Goal: Task Accomplishment & Management: Complete application form

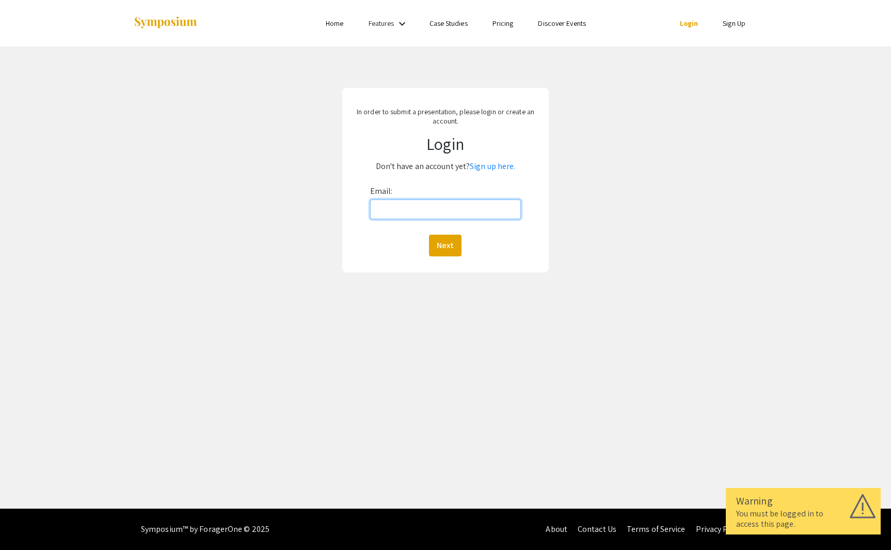
click at [431, 210] on input "Email:" at bounding box center [445, 209] width 151 height 20
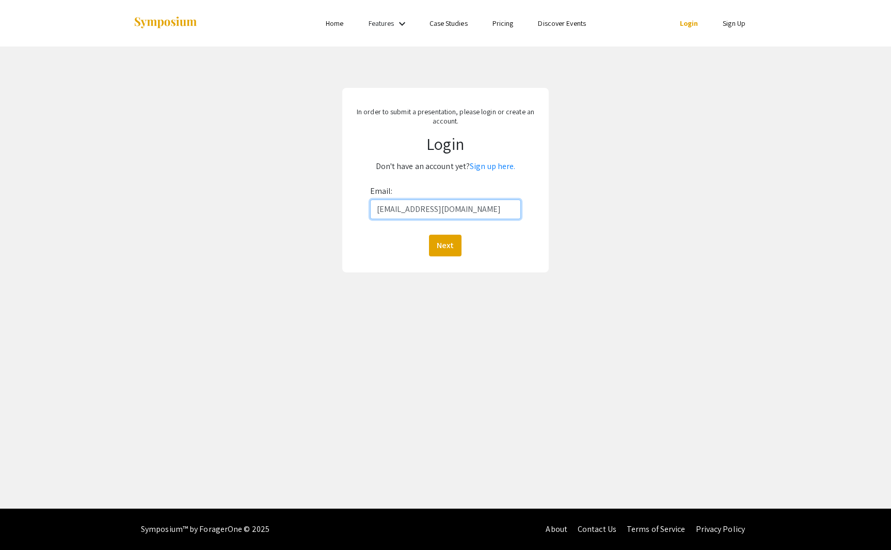
type input "[EMAIL_ADDRESS][DOMAIN_NAME]"
click at [429, 234] on button "Next" at bounding box center [445, 245] width 33 height 22
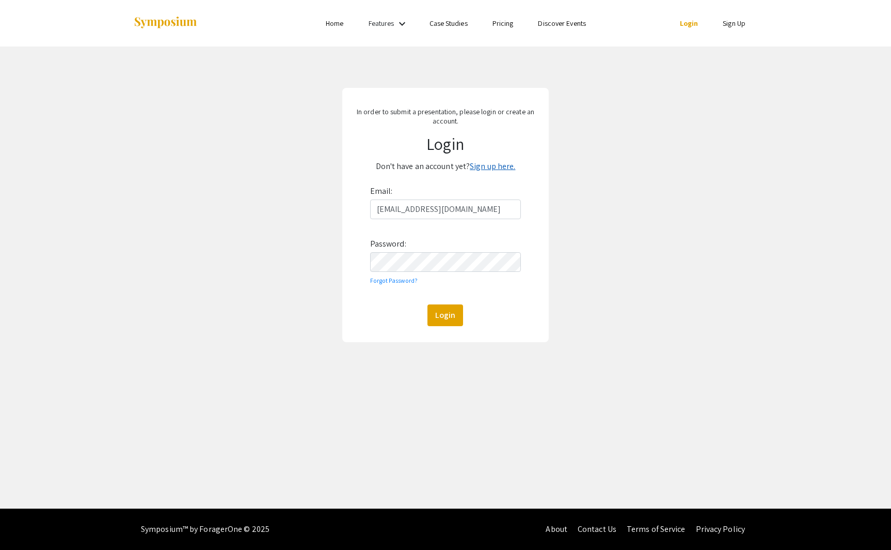
click at [497, 168] on link "Sign up here." at bounding box center [492, 166] width 45 height 11
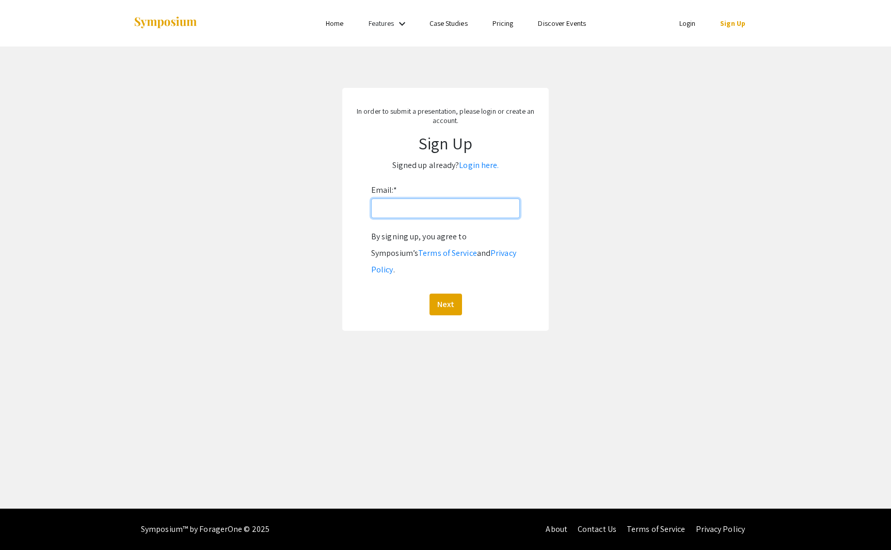
click at [440, 205] on input "Email: *" at bounding box center [445, 208] width 149 height 20
type input "[EMAIL_ADDRESS][DOMAIN_NAME]"
click at [430, 293] on button "Next" at bounding box center [446, 304] width 33 height 22
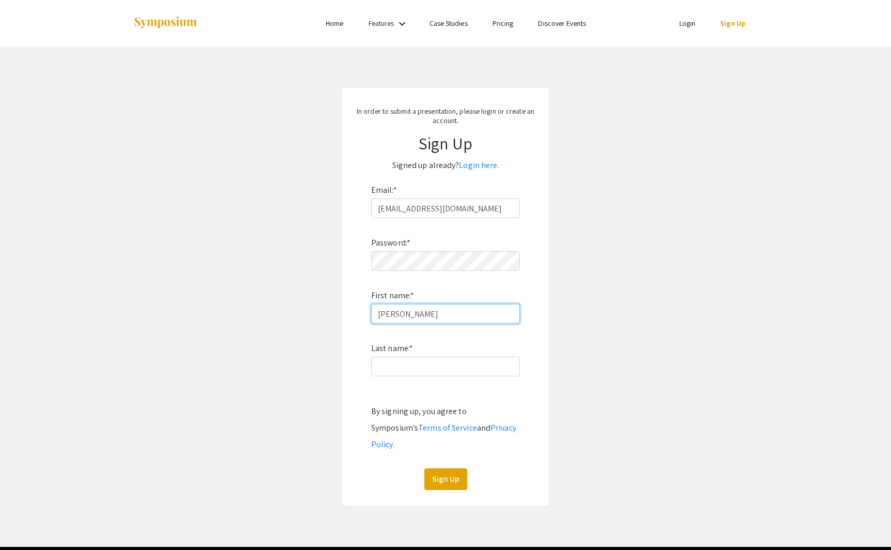
type input "[PERSON_NAME]"
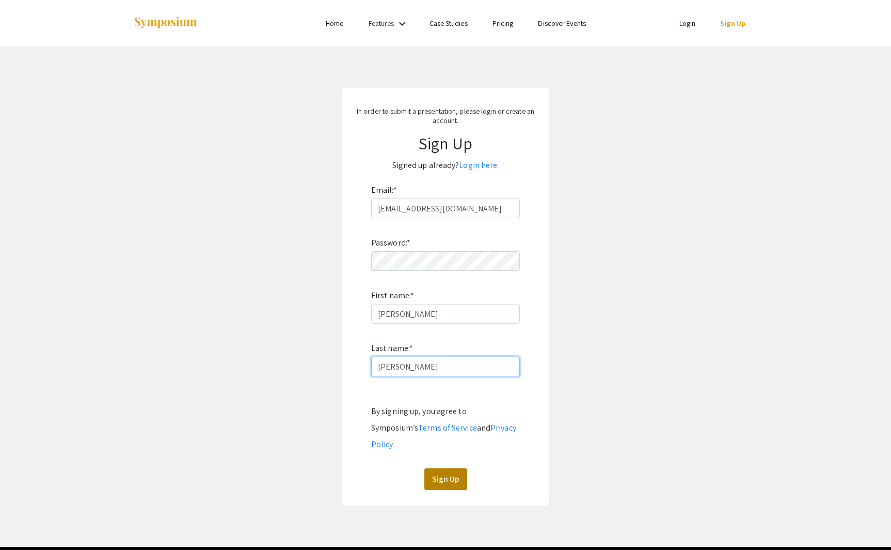
type input "[PERSON_NAME]"
click at [446, 468] on button "Sign Up" at bounding box center [446, 479] width 43 height 22
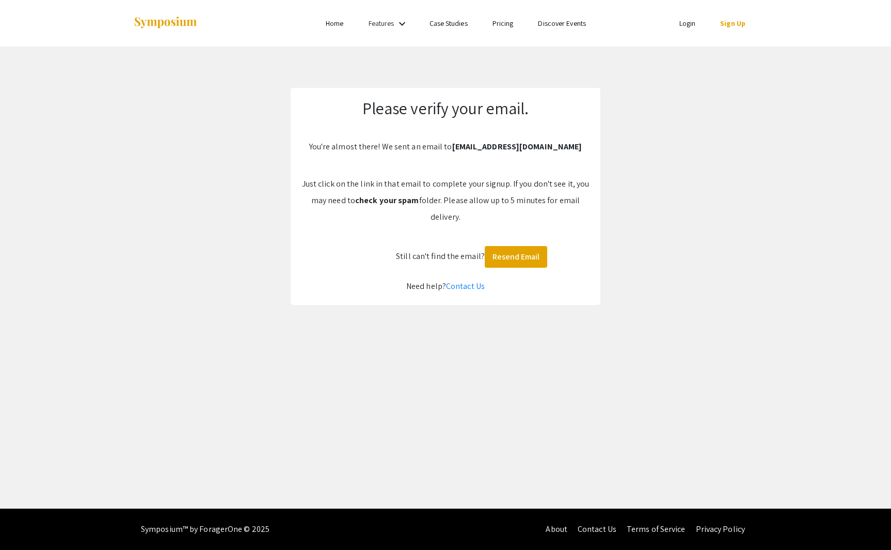
click at [579, 344] on div "Skip navigation Home Features keyboard_arrow_down Case Studies Pricing Discover…" at bounding box center [445, 254] width 891 height 508
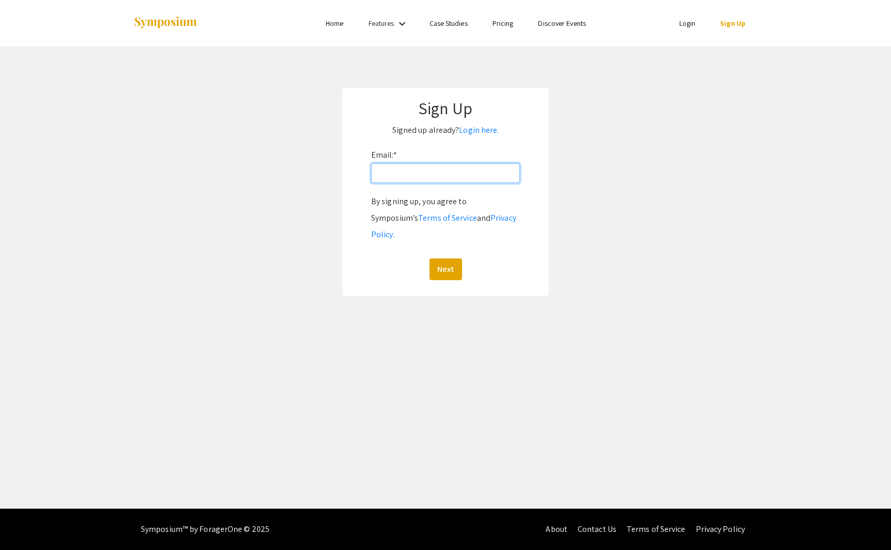
click at [444, 167] on input "Email: *" at bounding box center [445, 173] width 149 height 20
type input "[EMAIL_ADDRESS][DOMAIN_NAME]"
click at [430, 258] on button "Next" at bounding box center [446, 269] width 33 height 22
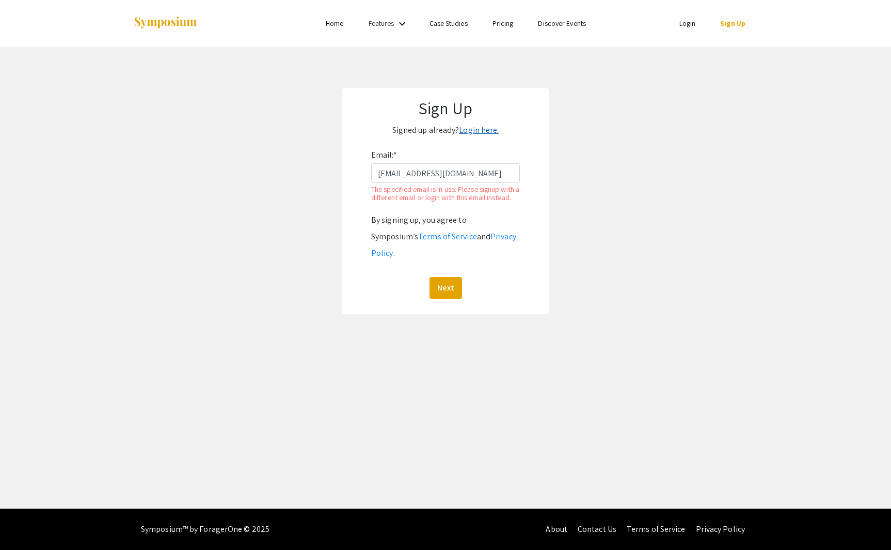
click at [479, 130] on link "Login here." at bounding box center [479, 129] width 40 height 11
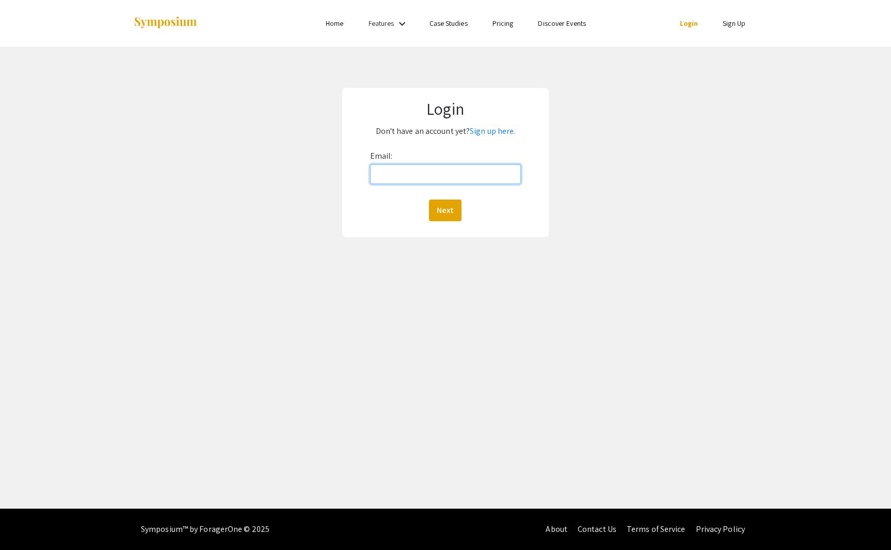
click at [421, 179] on input "Email:" at bounding box center [445, 174] width 151 height 20
type input "[EMAIL_ADDRESS][DOMAIN_NAME]"
click at [429, 199] on button "Next" at bounding box center [445, 210] width 33 height 22
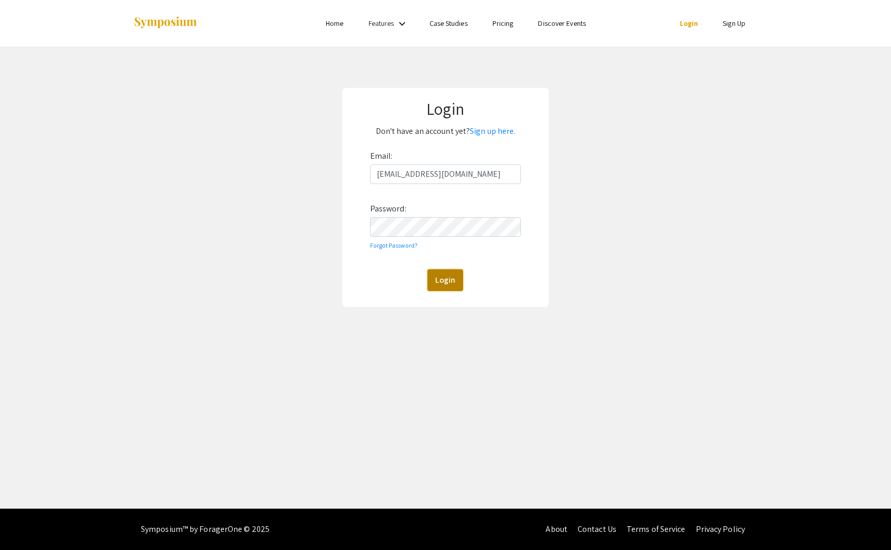
click at [436, 278] on button "Login" at bounding box center [446, 280] width 36 height 22
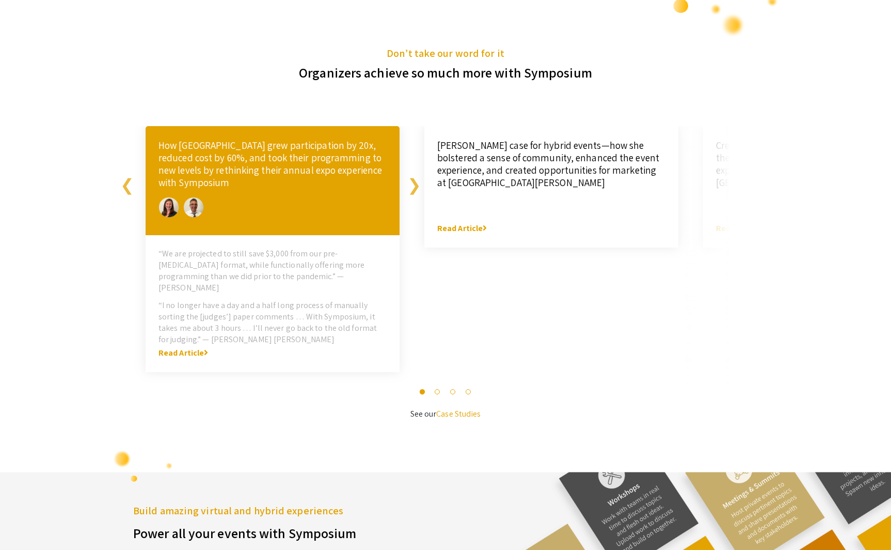
scroll to position [2236, 0]
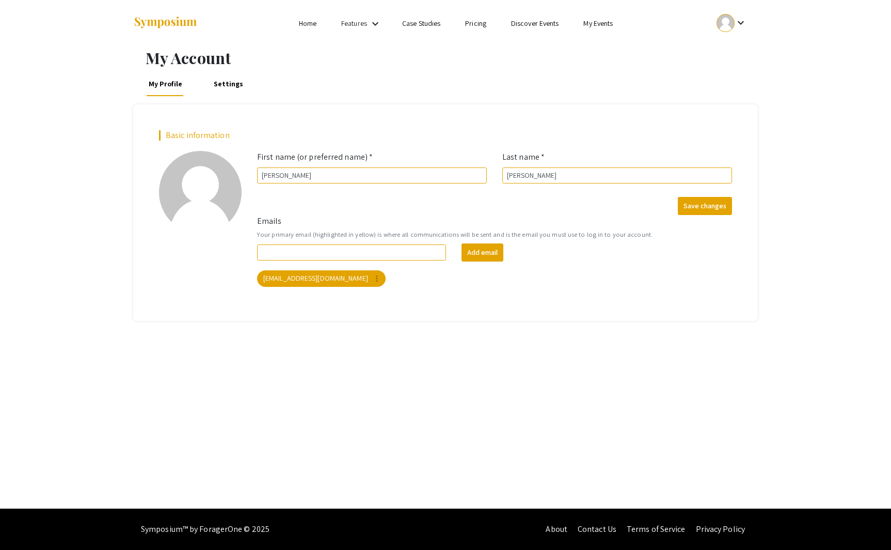
click at [302, 23] on link "Home" at bounding box center [308, 23] width 18 height 9
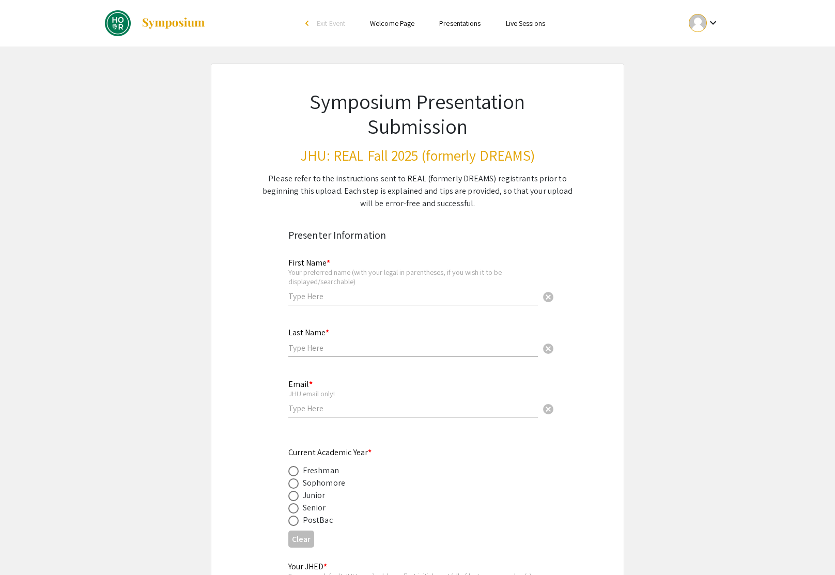
click at [339, 295] on input "text" at bounding box center [412, 296] width 249 height 11
type input "[PERSON_NAME]"
click at [301, 411] on input "email" at bounding box center [412, 408] width 249 height 11
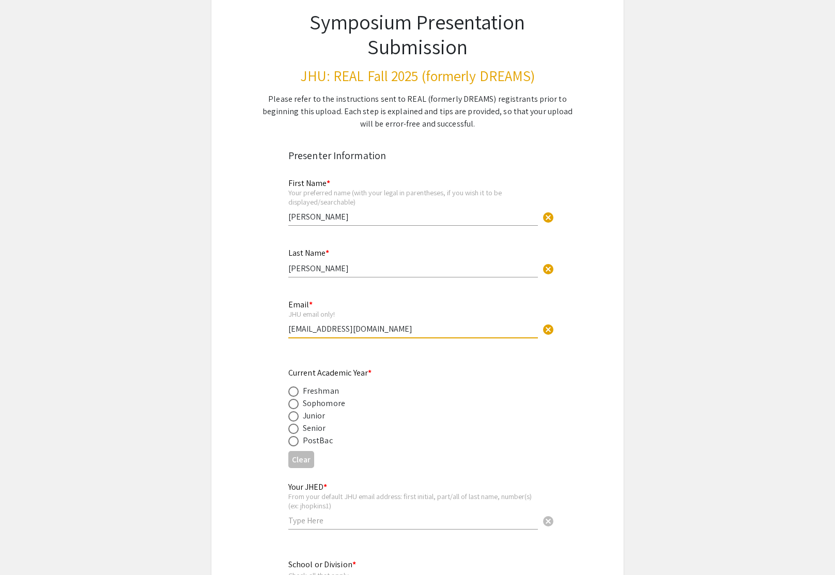
scroll to position [195, 0]
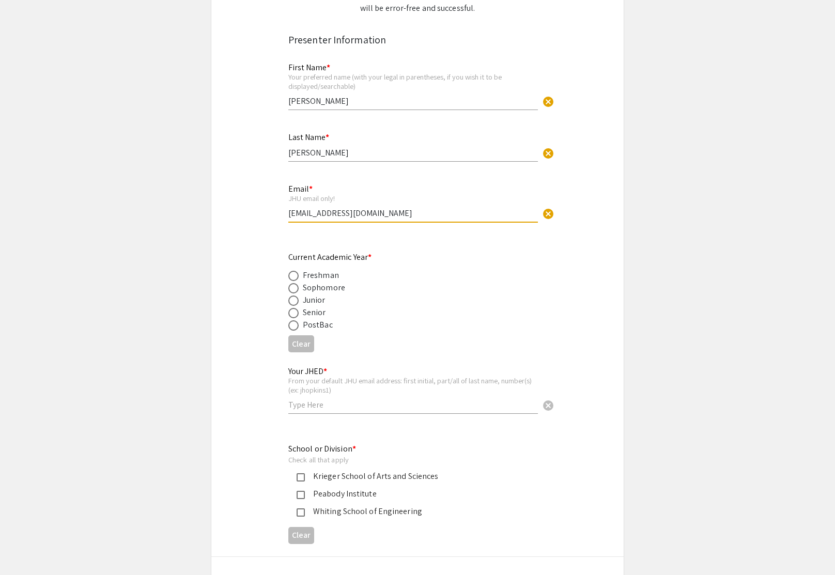
type input "[EMAIL_ADDRESS][DOMAIN_NAME]"
click at [293, 314] on span at bounding box center [293, 313] width 10 height 10
click at [293, 314] on input "radio" at bounding box center [293, 313] width 10 height 10
radio input "true"
click at [330, 401] on input "text" at bounding box center [412, 404] width 249 height 11
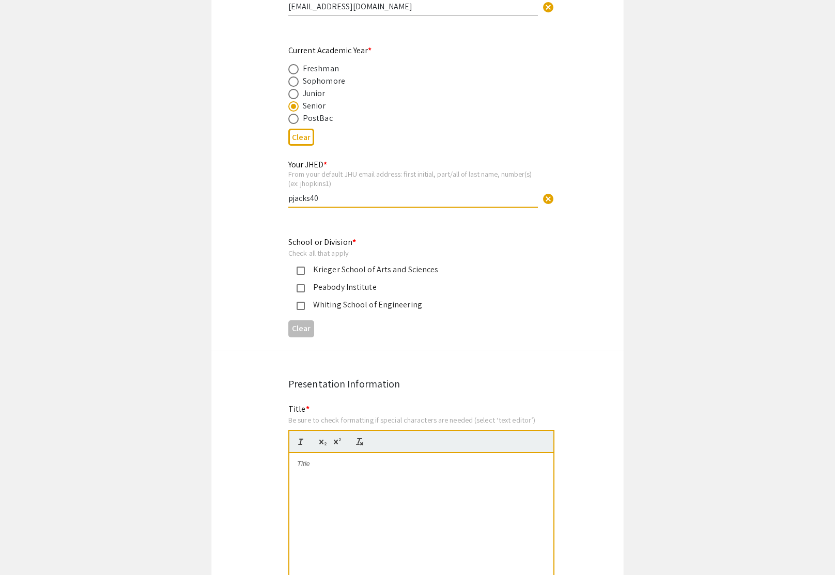
scroll to position [413, 0]
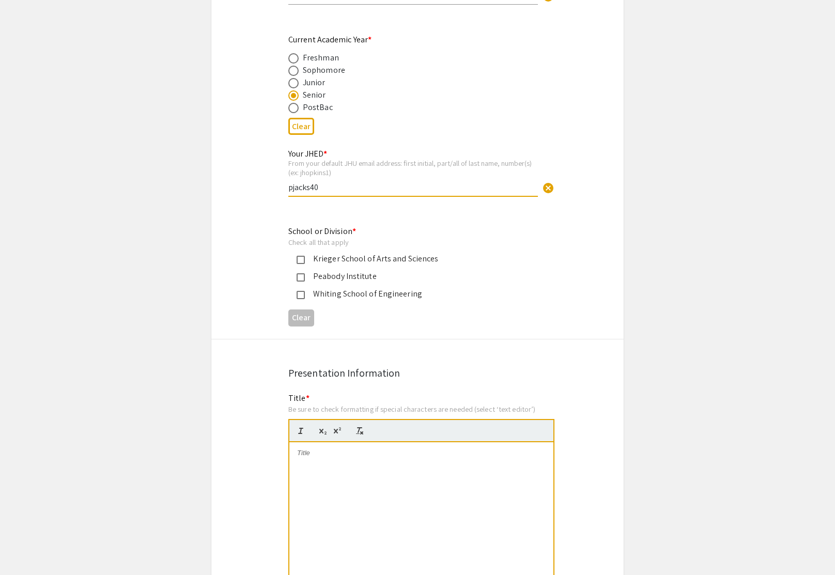
type input "pjacks40"
click at [295, 261] on div "Krieger School of Arts and Sciences" at bounding box center [409, 259] width 242 height 12
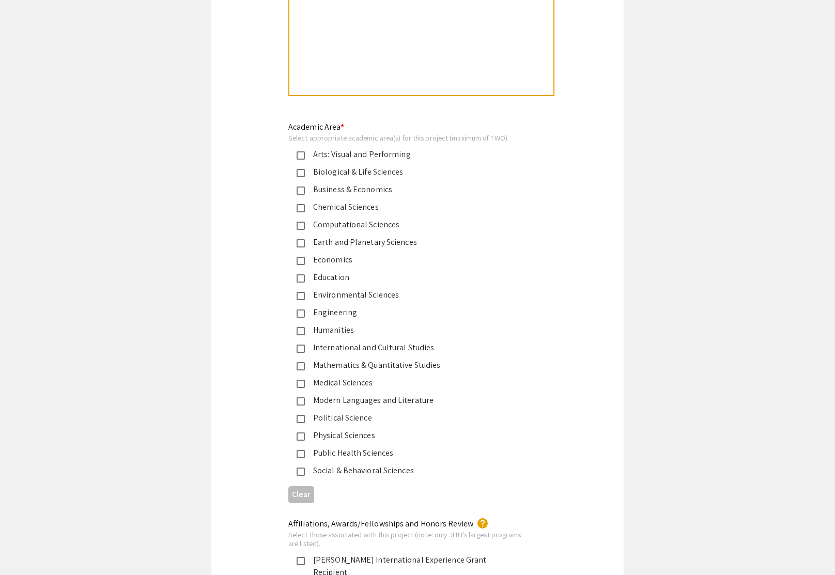
scroll to position [1141, 0]
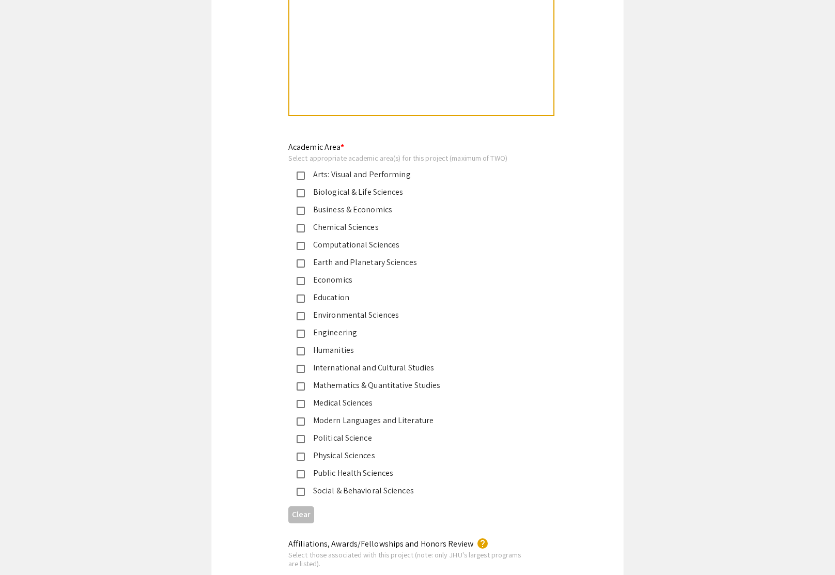
click at [375, 198] on div "Biological & Life Sciences" at bounding box center [413, 192] width 217 height 12
click at [373, 233] on div "Chemical Sciences" at bounding box center [413, 227] width 217 height 12
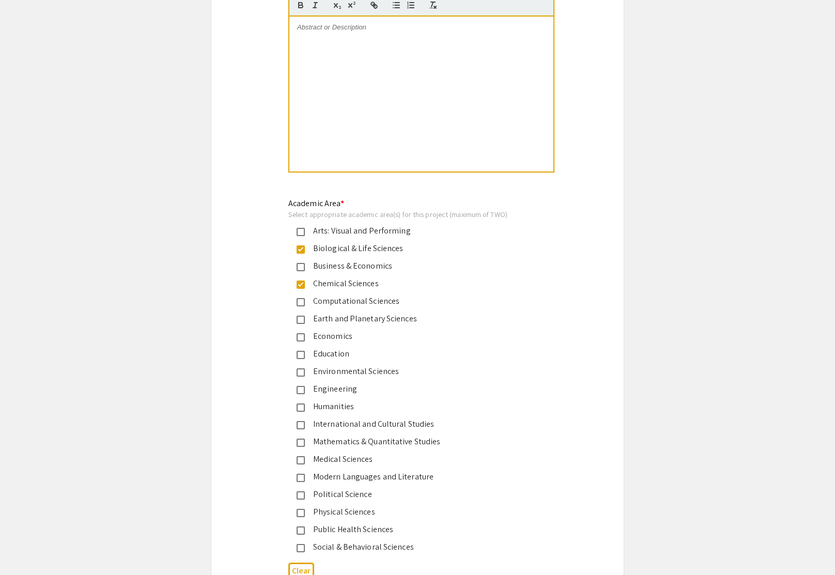
scroll to position [1084, 0]
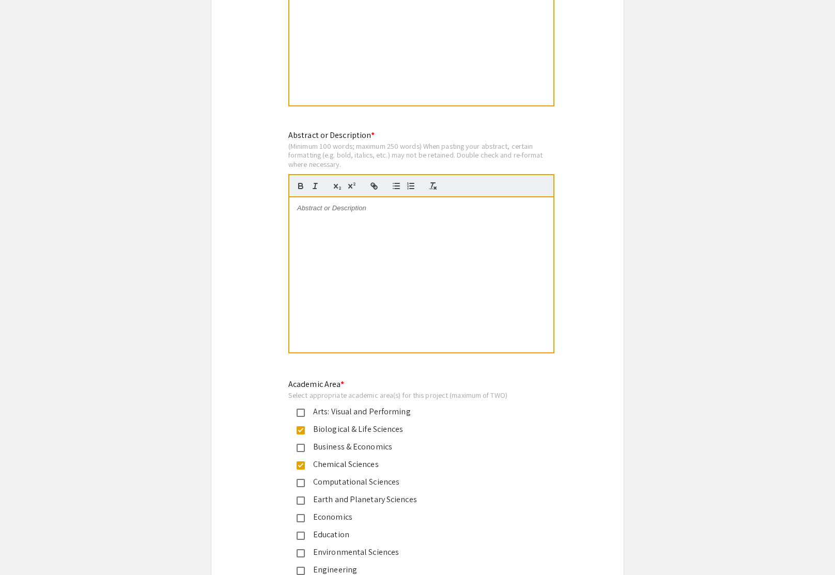
scroll to position [897, 0]
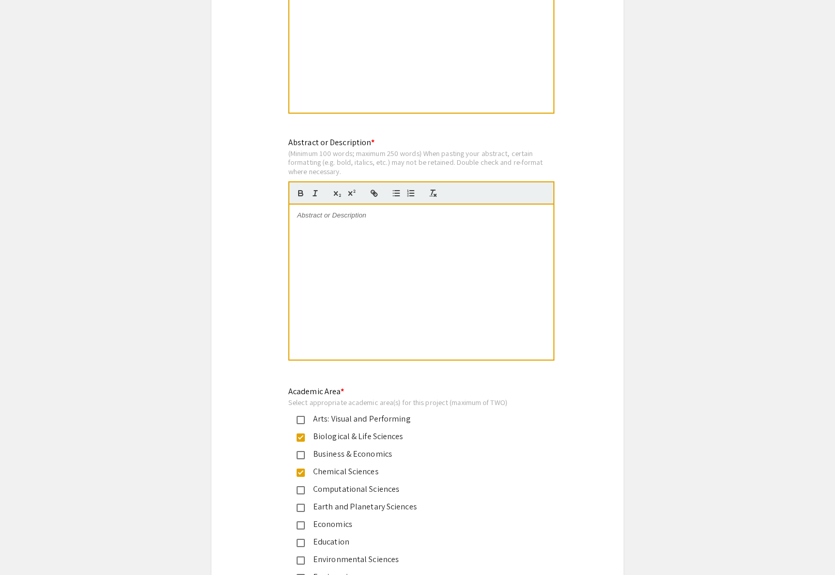
click at [382, 285] on div at bounding box center [421, 282] width 264 height 155
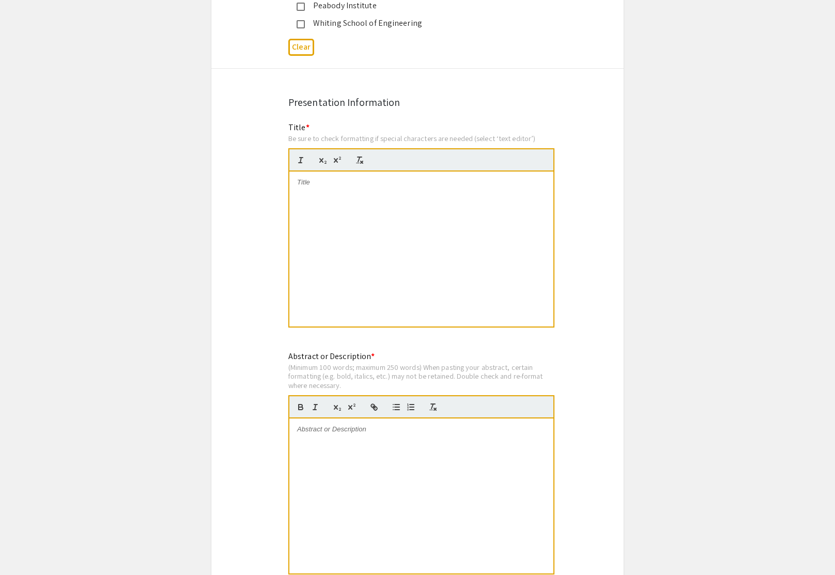
scroll to position [631, 0]
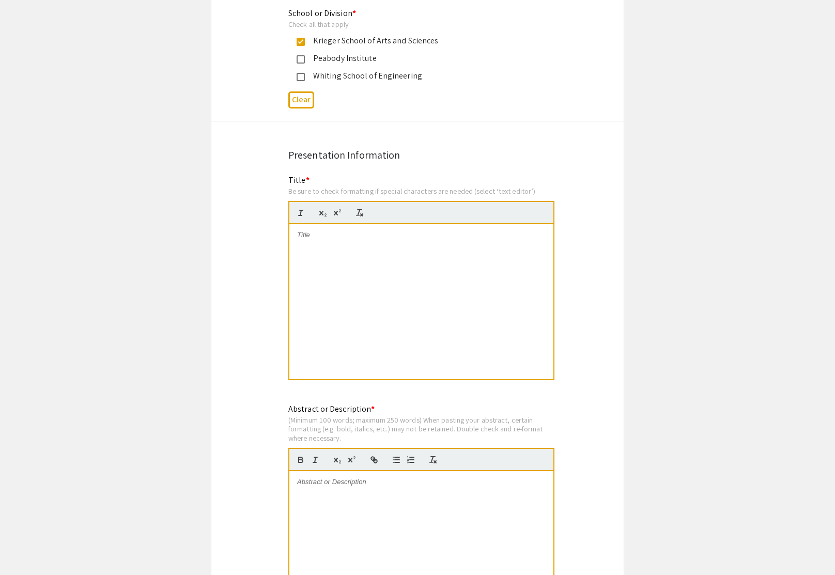
click at [382, 290] on div at bounding box center [421, 301] width 264 height 155
click at [476, 503] on div at bounding box center [421, 548] width 264 height 155
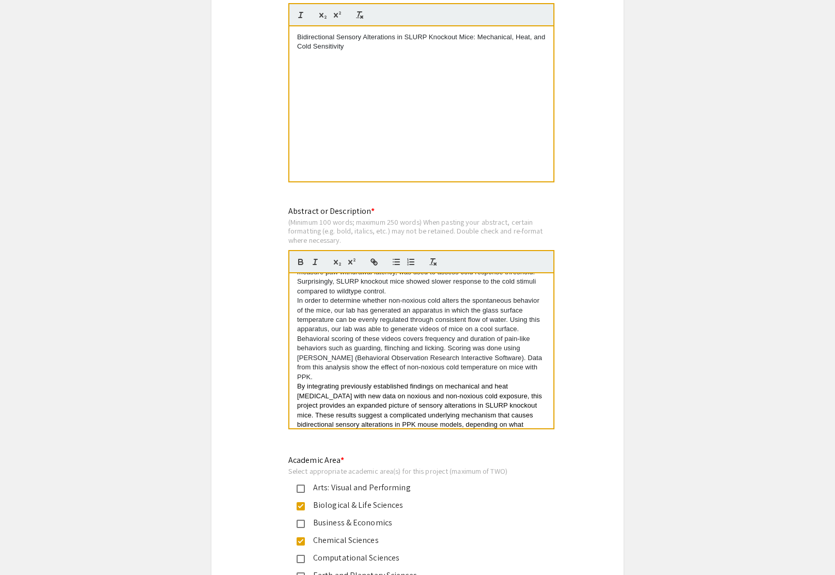
scroll to position [115, 0]
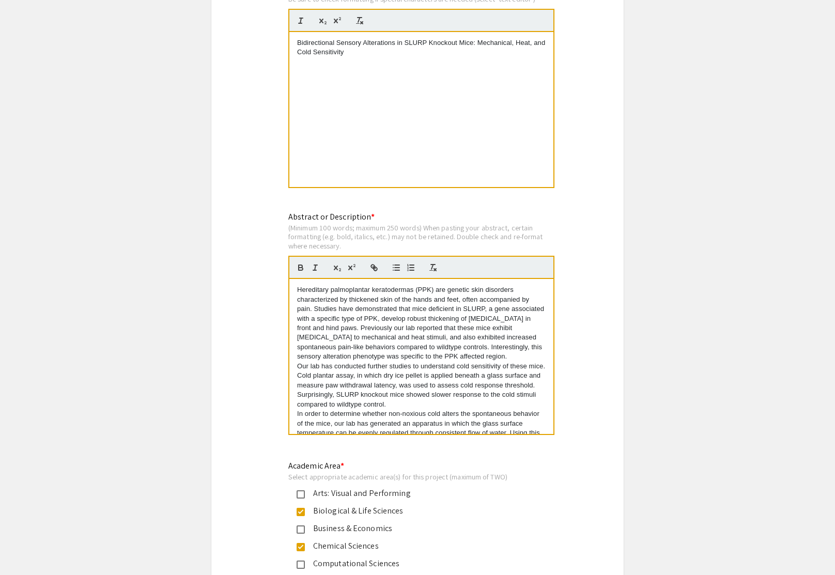
scroll to position [821, 0]
click at [480, 357] on p "Hereditary palmoplantar keratodermas (PPK) are genetic skin disorders character…" at bounding box center [421, 325] width 248 height 76
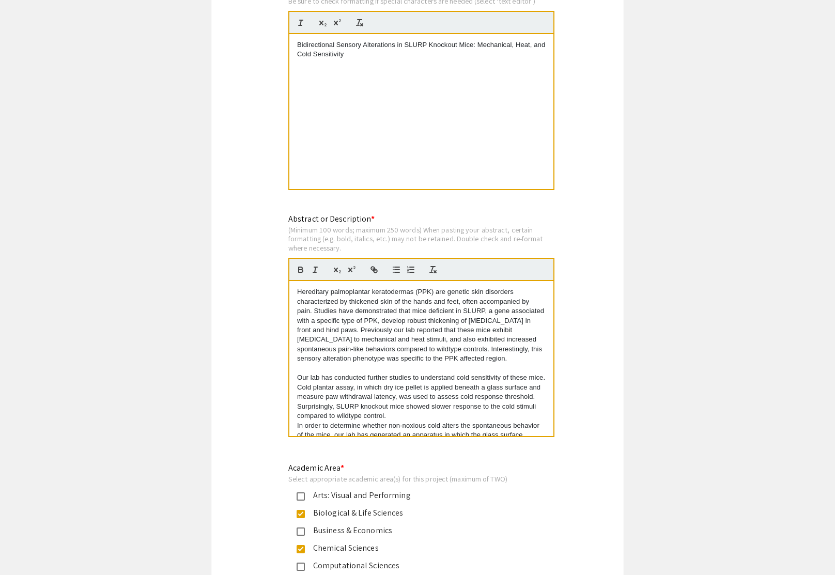
click at [403, 419] on p "Our lab has conducted further studies to understand cold sensitivity of these m…" at bounding box center [421, 397] width 248 height 48
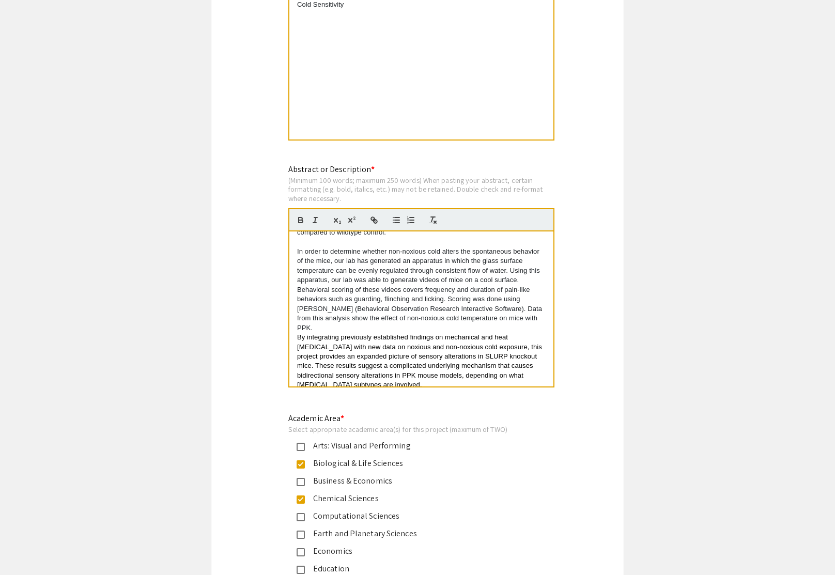
scroll to position [873, 0]
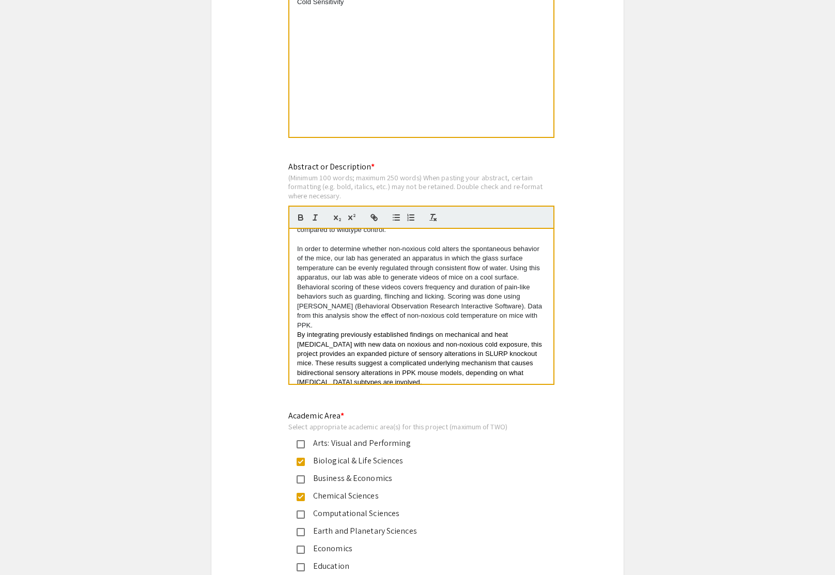
click at [513, 318] on p "In order to determine whether non-noxious cold alters the spontaneous behavior …" at bounding box center [421, 287] width 248 height 86
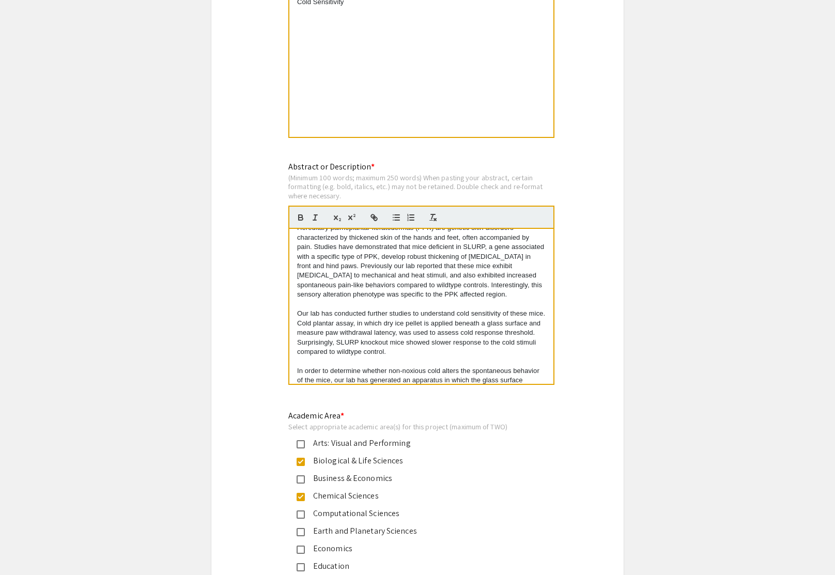
scroll to position [0, 0]
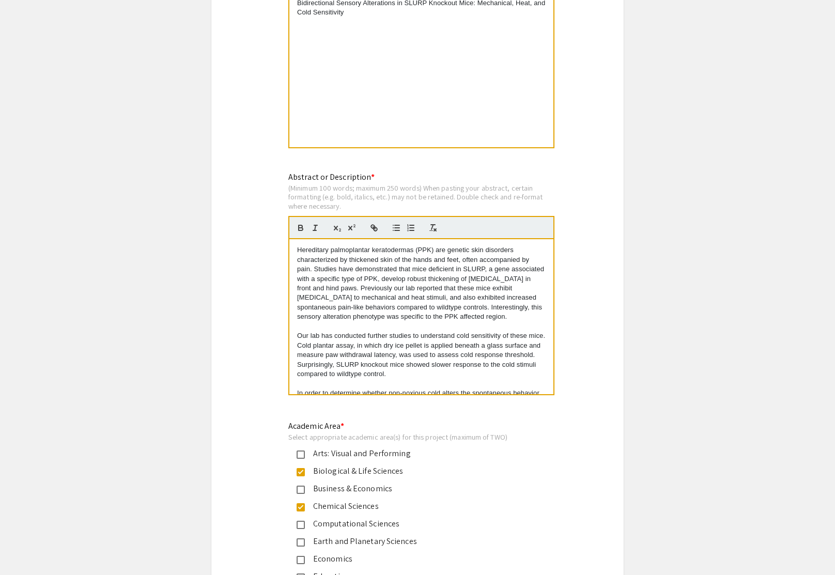
scroll to position [861, 0]
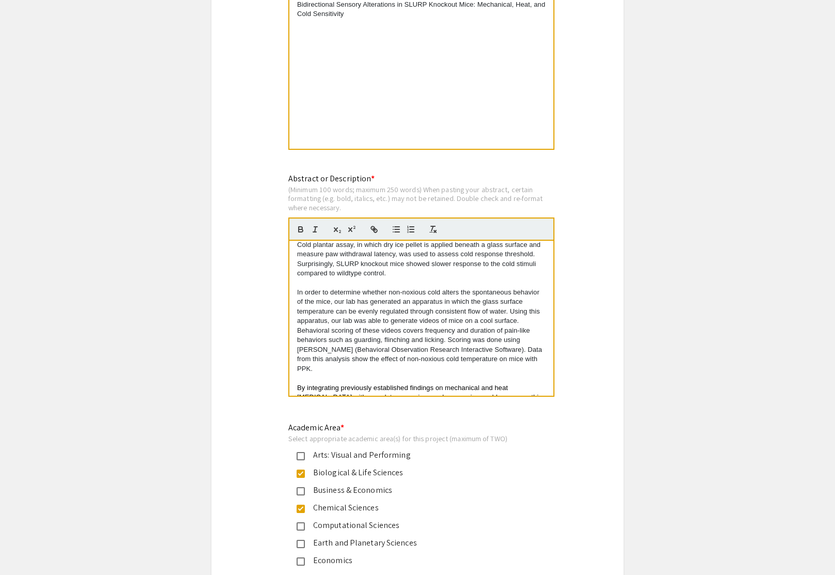
scroll to position [107, 0]
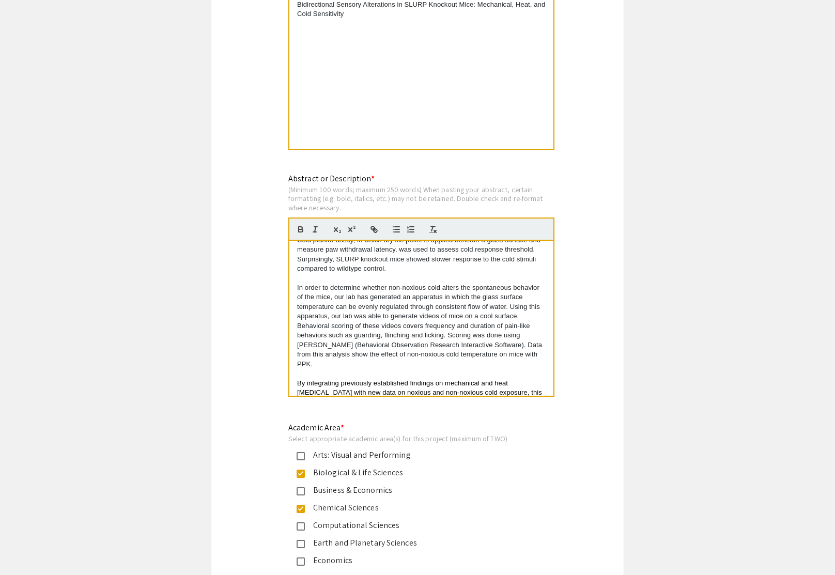
click at [543, 395] on p "By integrating previously established findings on mechanical and heat hypersens…" at bounding box center [421, 407] width 248 height 57
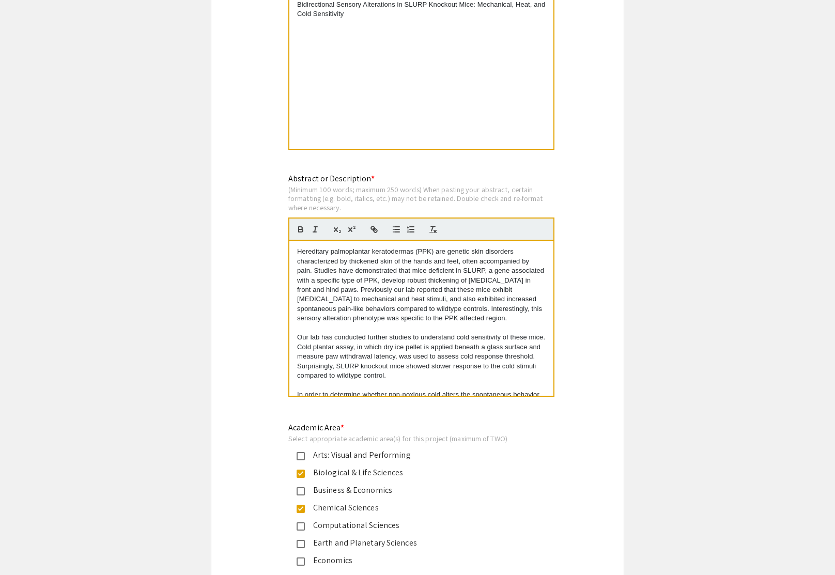
scroll to position [143, 0]
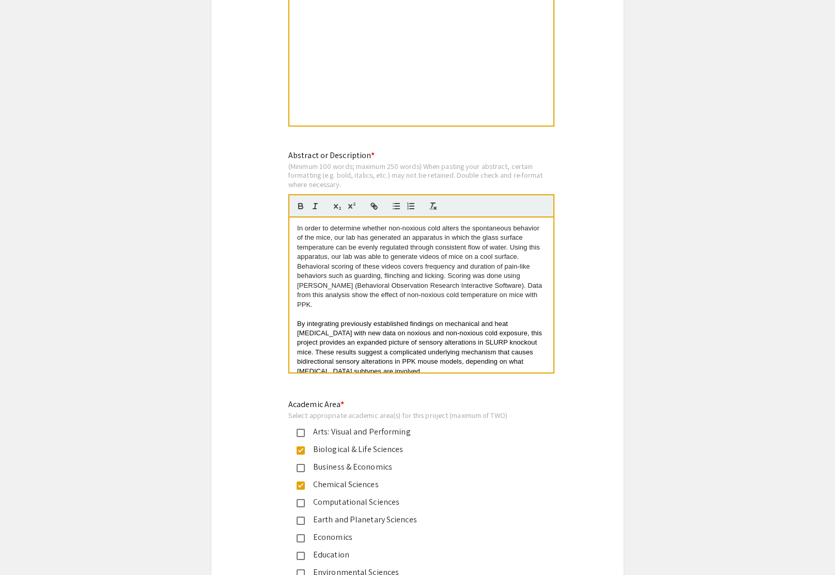
click at [473, 299] on p "In order to determine whether non-noxious cold alters the spontaneous behavior …" at bounding box center [421, 267] width 248 height 86
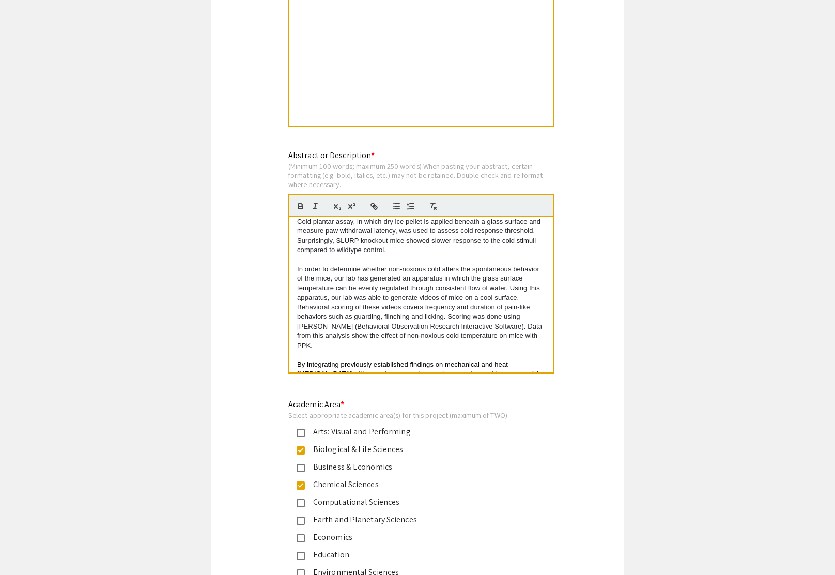
scroll to position [0, 0]
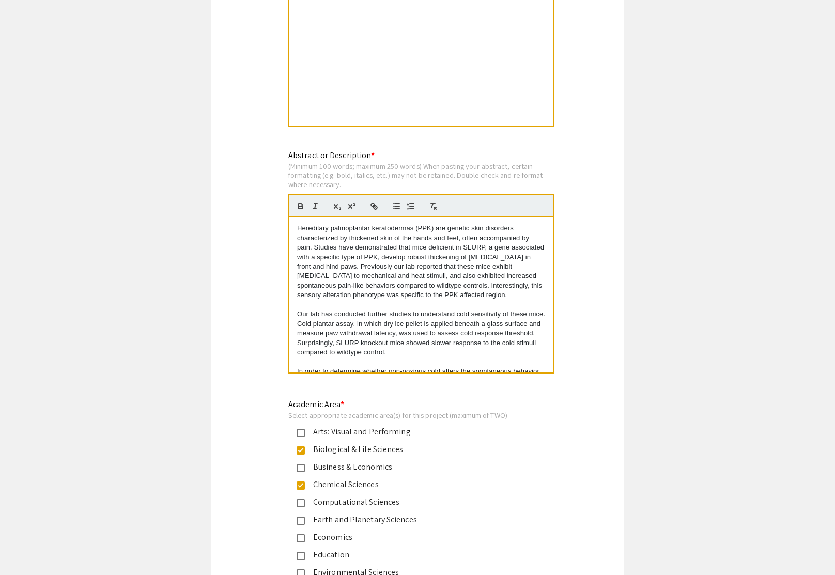
click at [498, 342] on p "Our lab has conducted further studies to understand cold sensitivity of these m…" at bounding box center [421, 333] width 248 height 48
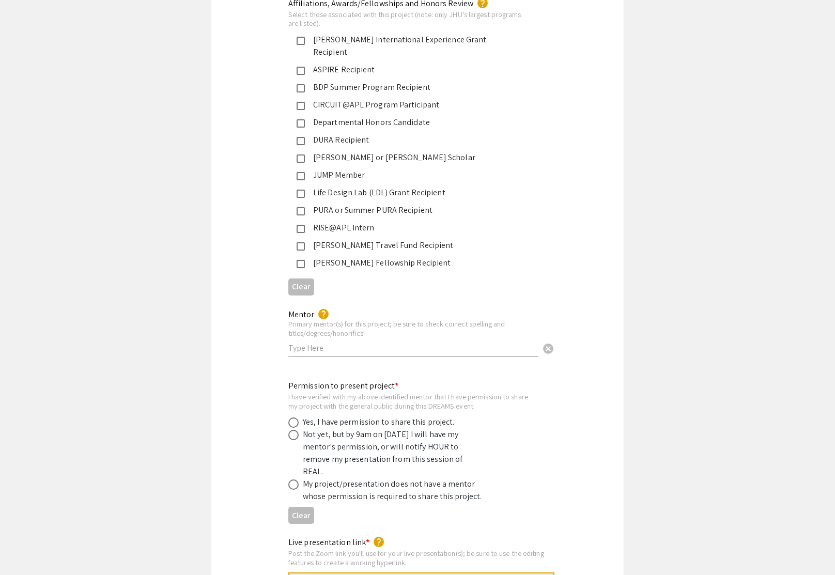
scroll to position [1734, 0]
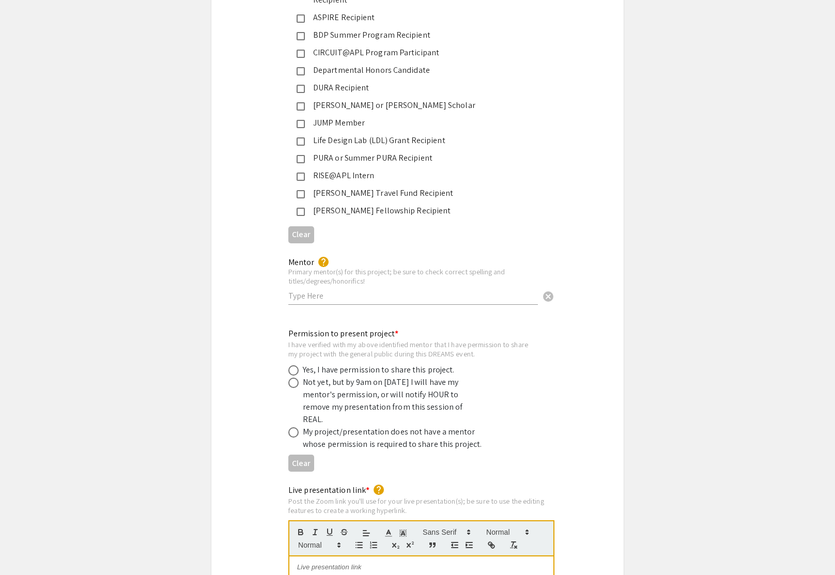
click at [346, 290] on input "text" at bounding box center [412, 295] width 249 height 11
drag, startPoint x: 300, startPoint y: 286, endPoint x: 251, endPoint y: 286, distance: 49.1
click at [252, 286] on div "Mentor help Primary mentor(s) for this project; be sure to check correct spelli…" at bounding box center [417, 286] width 412 height 61
click at [574, 265] on div "Mentor help Primary mentor(s) for this project; be sure to check correct spelli…" at bounding box center [417, 286] width 412 height 61
click at [458, 290] on input "Michael Caterina" at bounding box center [412, 295] width 249 height 11
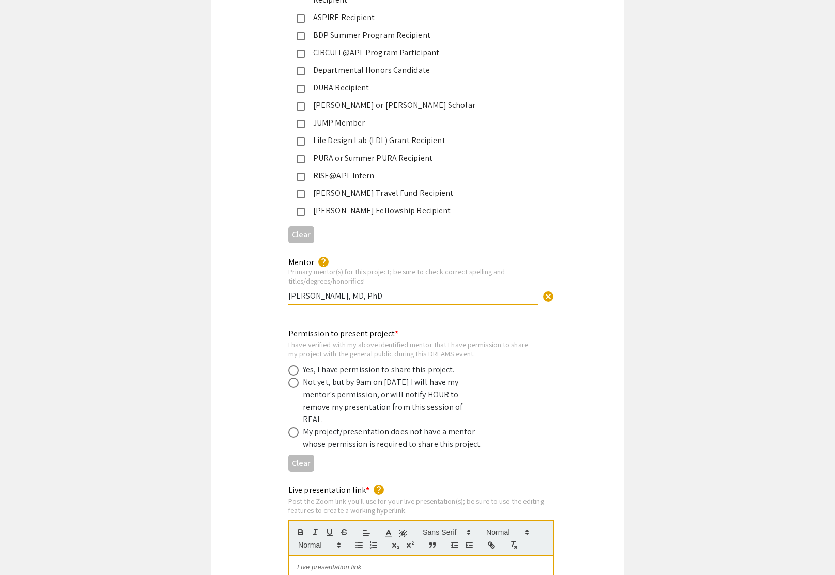
type input "Michael Caterina, MD, PhD"
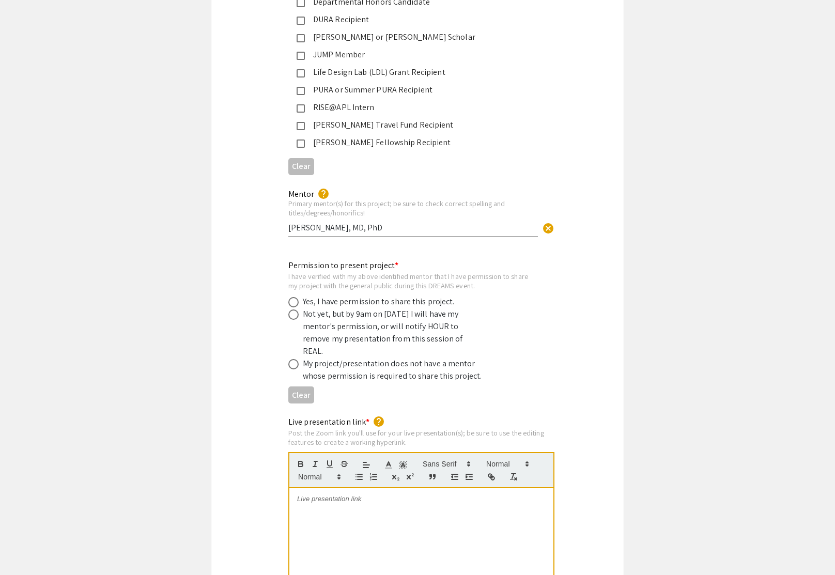
scroll to position [1809, 0]
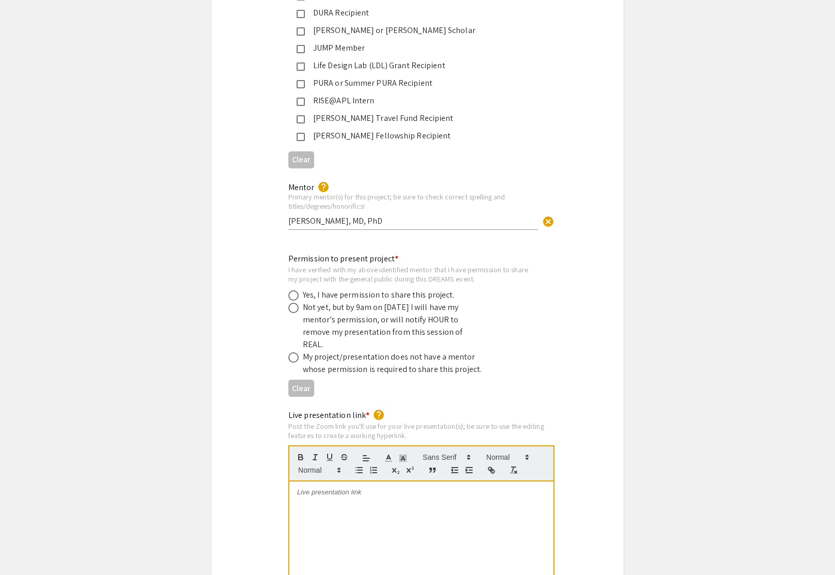
click at [294, 290] on span at bounding box center [293, 295] width 10 height 10
click at [294, 290] on input "radio" at bounding box center [293, 295] width 10 height 10
radio input "true"
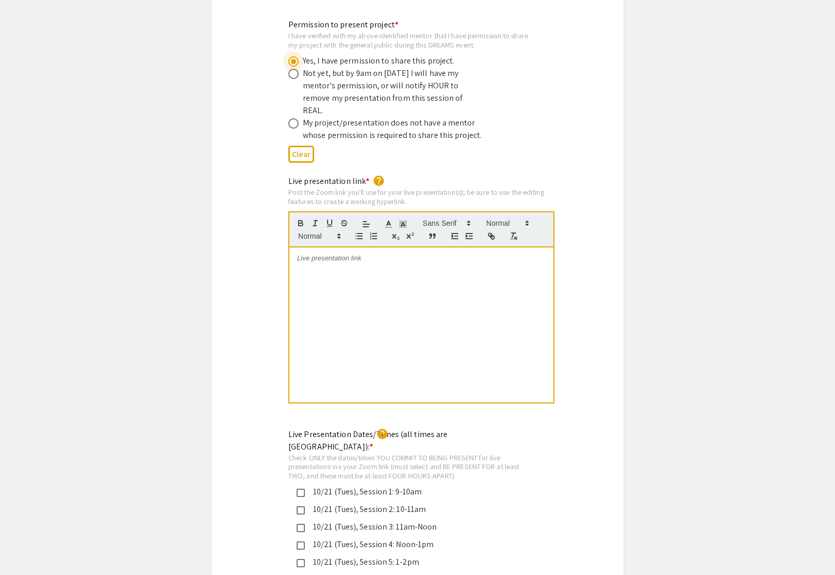
scroll to position [2061, 0]
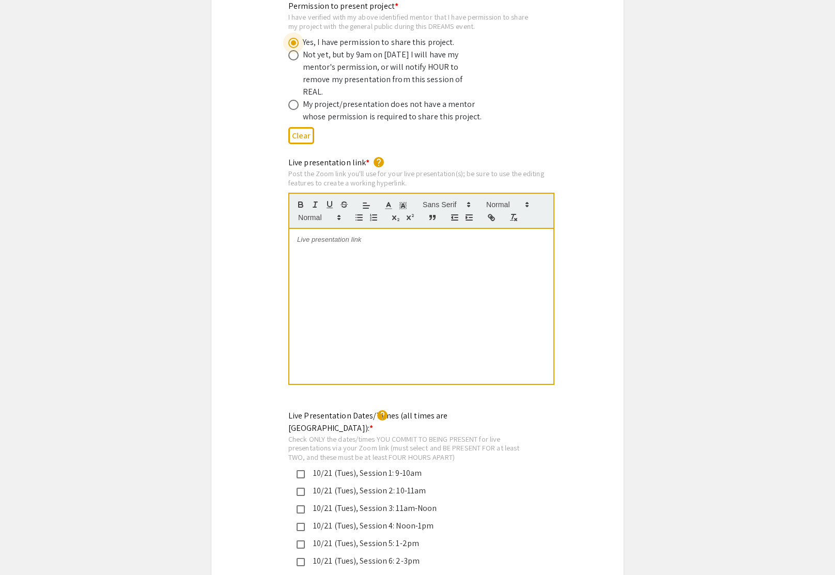
click at [374, 257] on div at bounding box center [421, 306] width 264 height 155
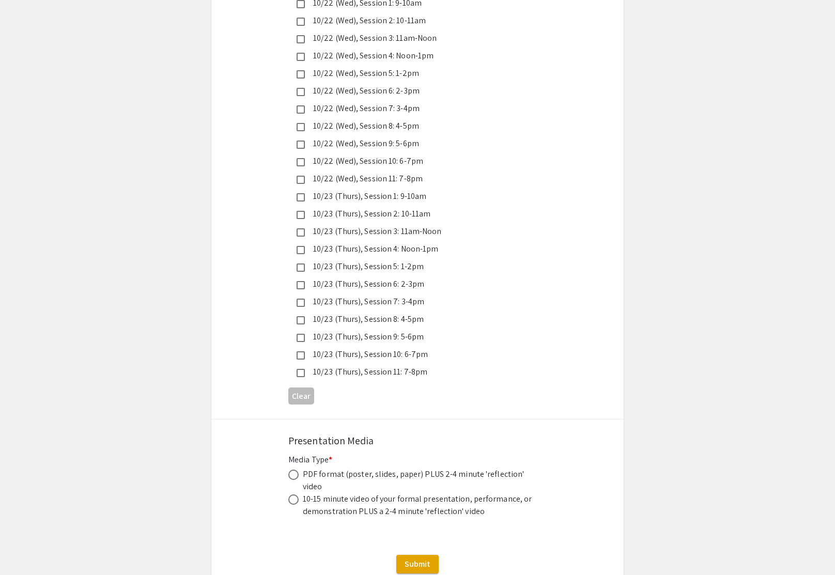
scroll to position [2773, 0]
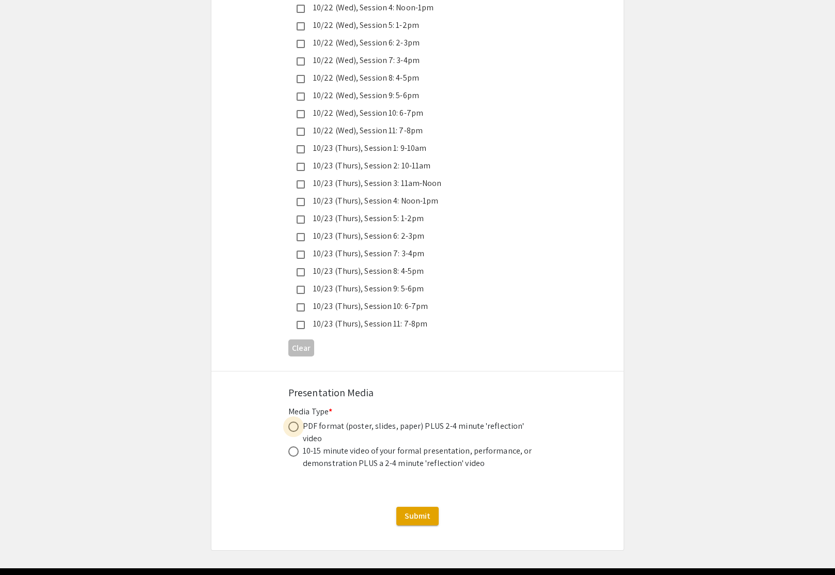
click at [292, 421] on span at bounding box center [293, 426] width 10 height 10
click at [292, 421] on input "radio" at bounding box center [293, 426] width 10 height 10
radio input "true"
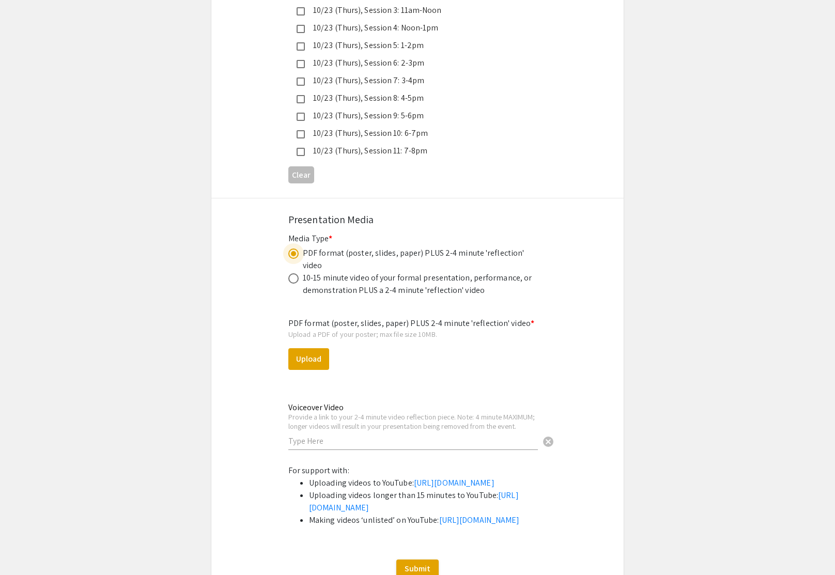
scroll to position [2951, 0]
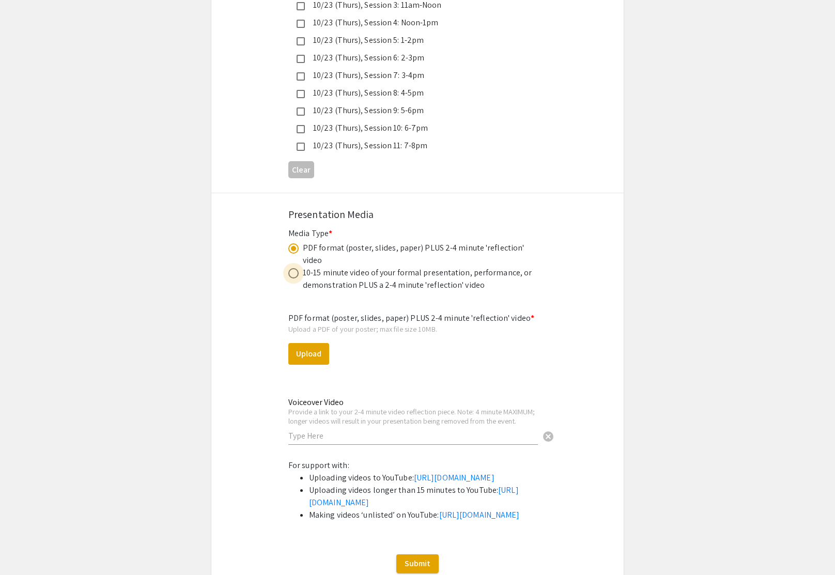
click at [292, 268] on span at bounding box center [293, 273] width 10 height 10
click at [292, 268] on input "radio" at bounding box center [293, 273] width 10 height 10
radio input "true"
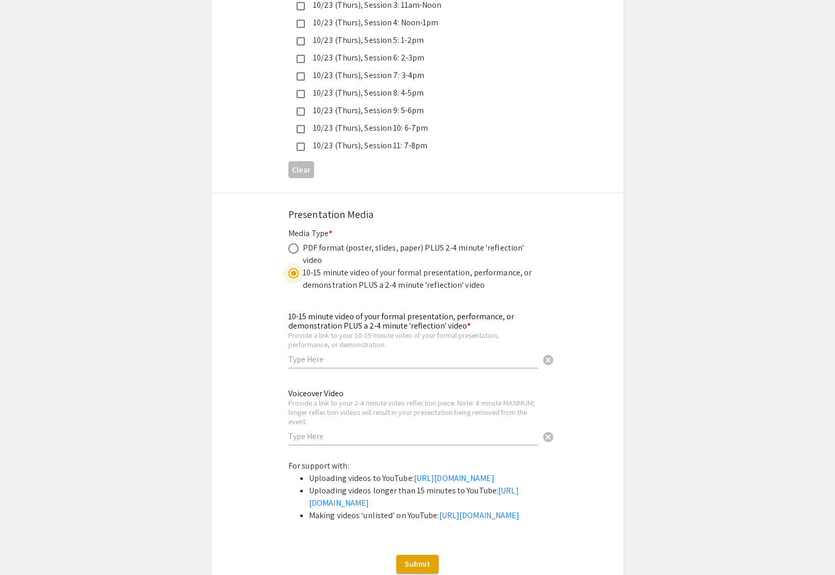
click at [294, 243] on span at bounding box center [293, 248] width 10 height 10
click at [294, 243] on input "radio" at bounding box center [293, 248] width 10 height 10
radio input "true"
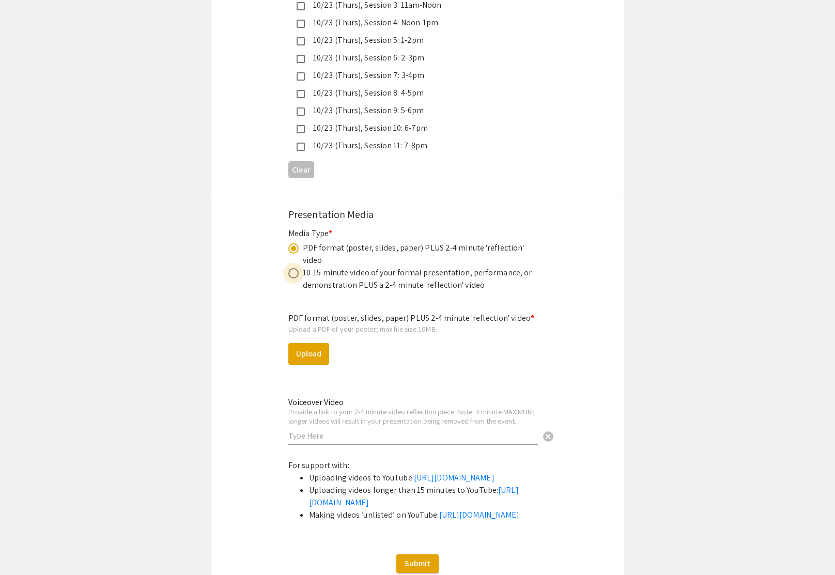
click at [298, 268] on span at bounding box center [293, 273] width 10 height 10
click at [298, 268] on input "radio" at bounding box center [293, 273] width 10 height 10
radio input "true"
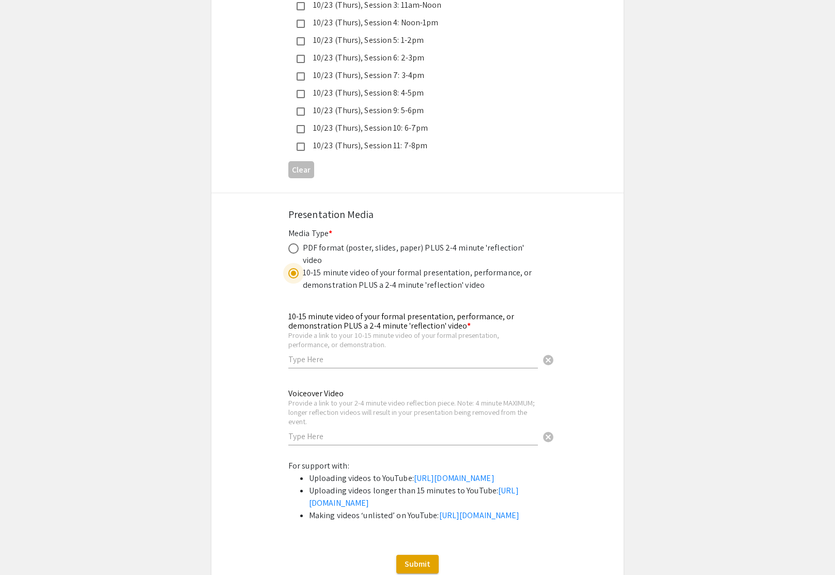
click at [303, 242] on div "PDF format (poster, slides, paper) PLUS 2-4 minute 'reflection' video" at bounding box center [419, 254] width 232 height 25
click at [294, 243] on span at bounding box center [293, 248] width 10 height 10
click at [294, 243] on input "radio" at bounding box center [293, 248] width 10 height 10
radio input "true"
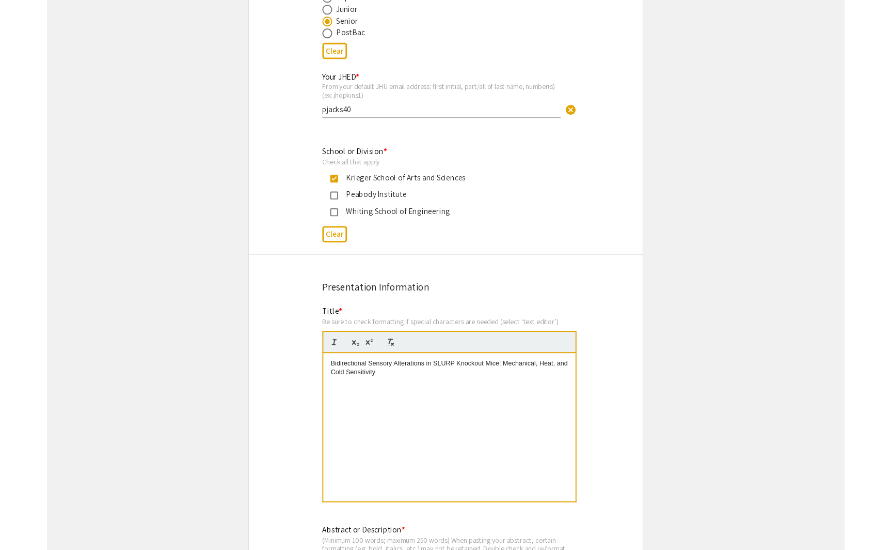
scroll to position [0, 0]
